Goal: Entertainment & Leisure: Consume media (video, audio)

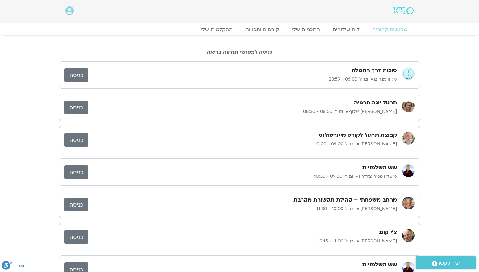
click at [81, 70] on link "כניסה" at bounding box center [76, 75] width 24 height 14
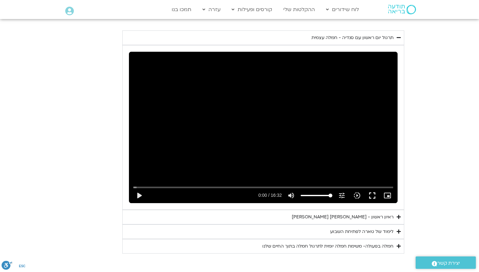
scroll to position [643, 0]
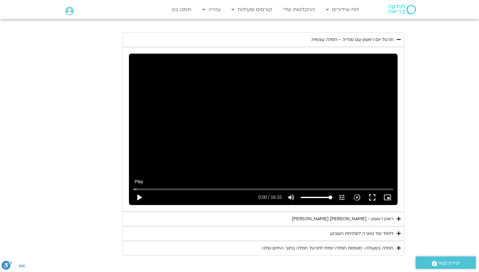
click at [138, 190] on button "play_arrow" at bounding box center [139, 197] width 15 height 15
click at [232, 101] on div "Skip Ad 0:34 pause 4:23 / 16:32 volume_up Mute tune Resolution Auto 240p slow_m…" at bounding box center [263, 129] width 269 height 151
type input "263.44827"
